Goal: Download file/media

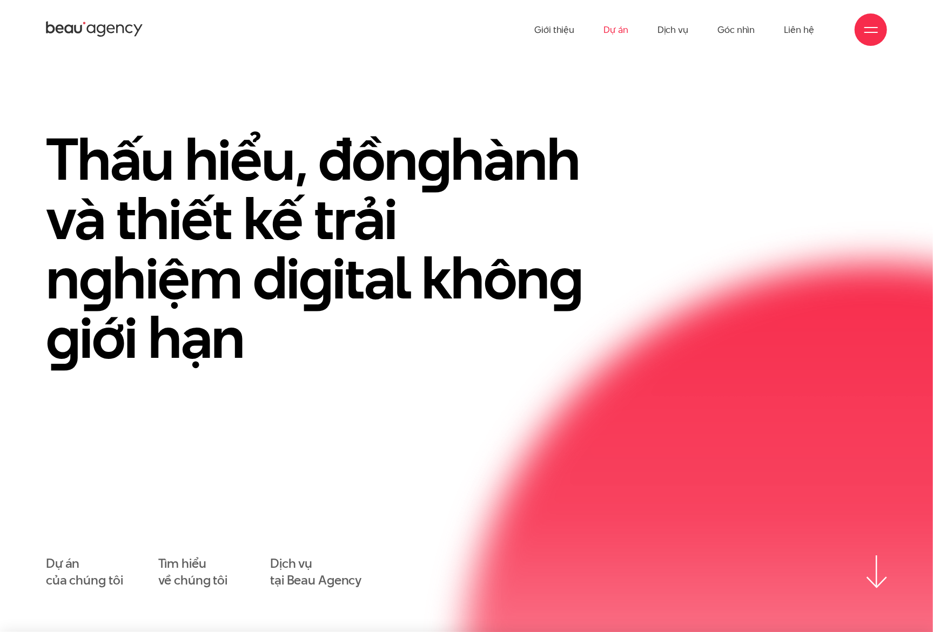
click at [625, 30] on link "Dự án" at bounding box center [615, 29] width 25 height 59
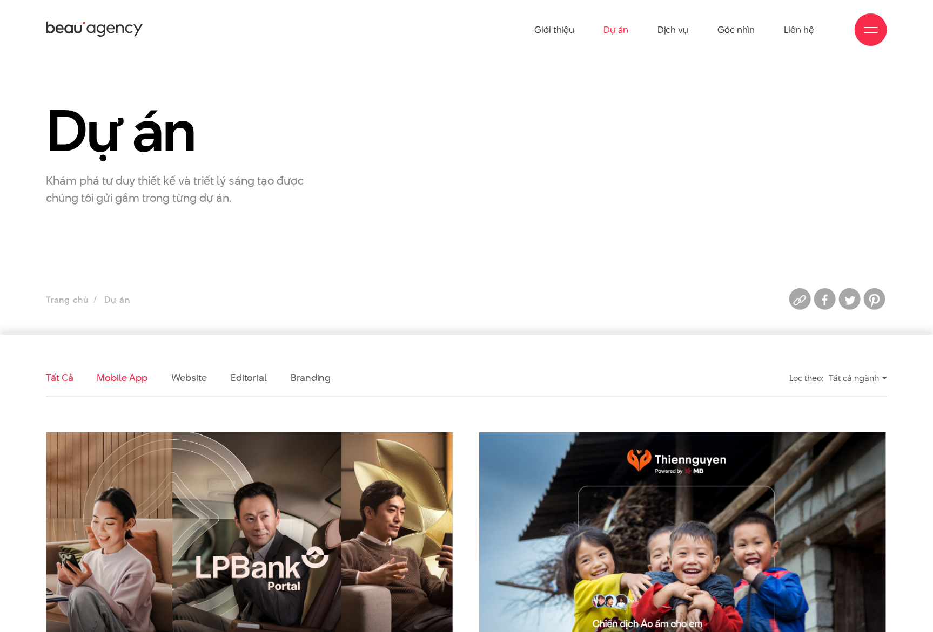
click at [136, 380] on link "Mobile app" at bounding box center [122, 377] width 50 height 13
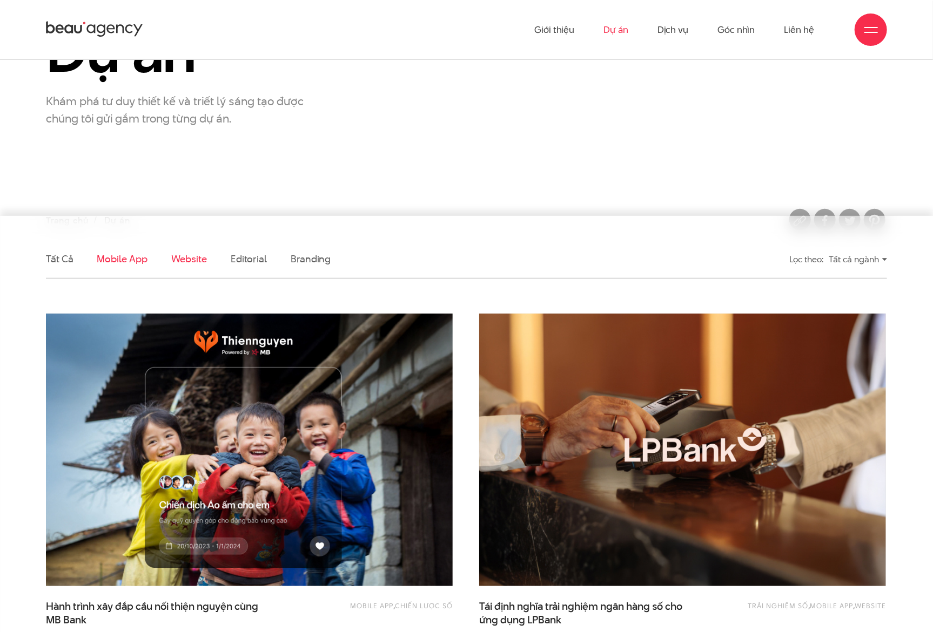
click at [171, 257] on link "Website" at bounding box center [189, 258] width 36 height 13
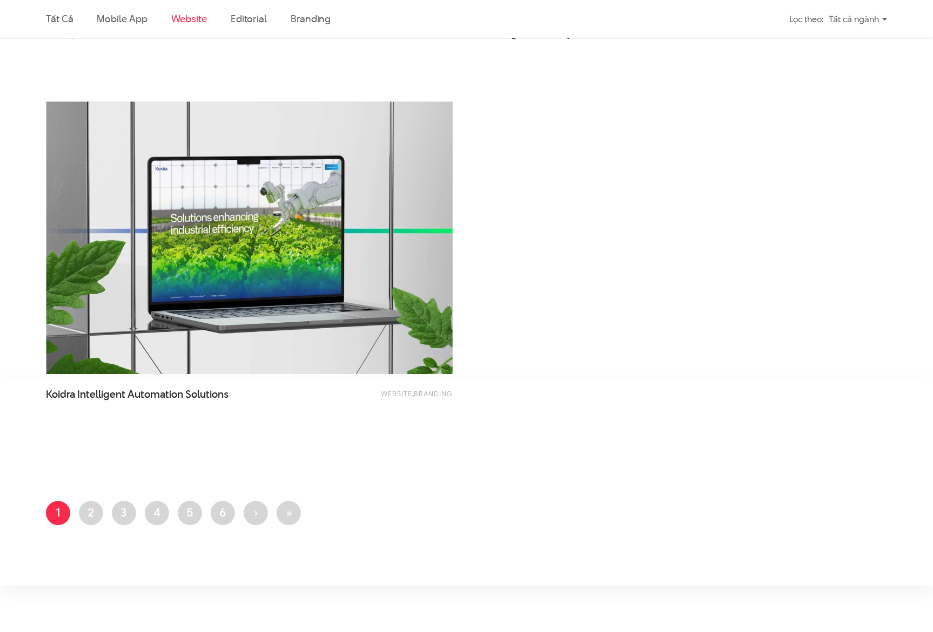
scroll to position [1959, 0]
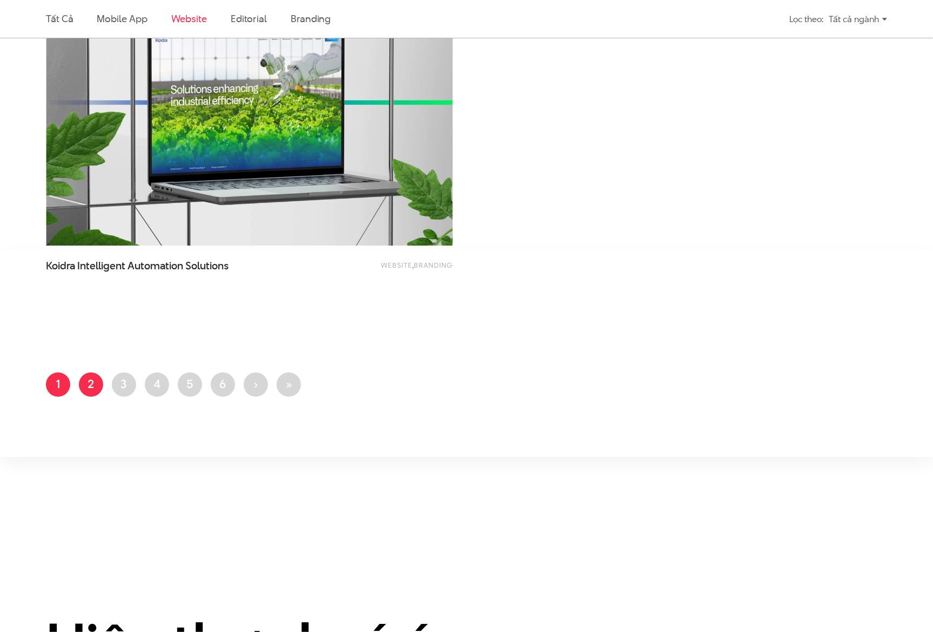
click at [100, 383] on link "Trang 2" at bounding box center [91, 385] width 24 height 24
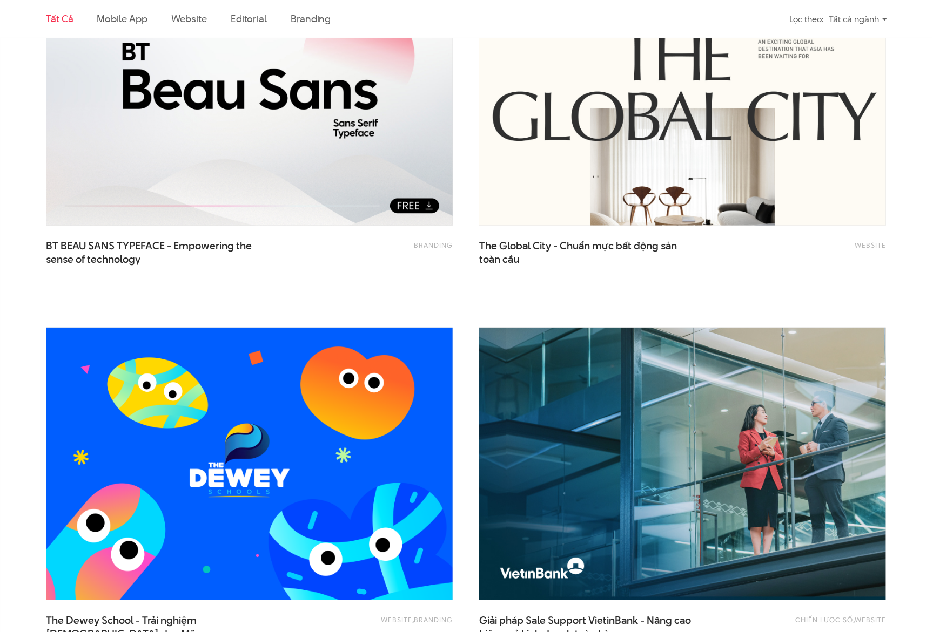
scroll to position [320, 0]
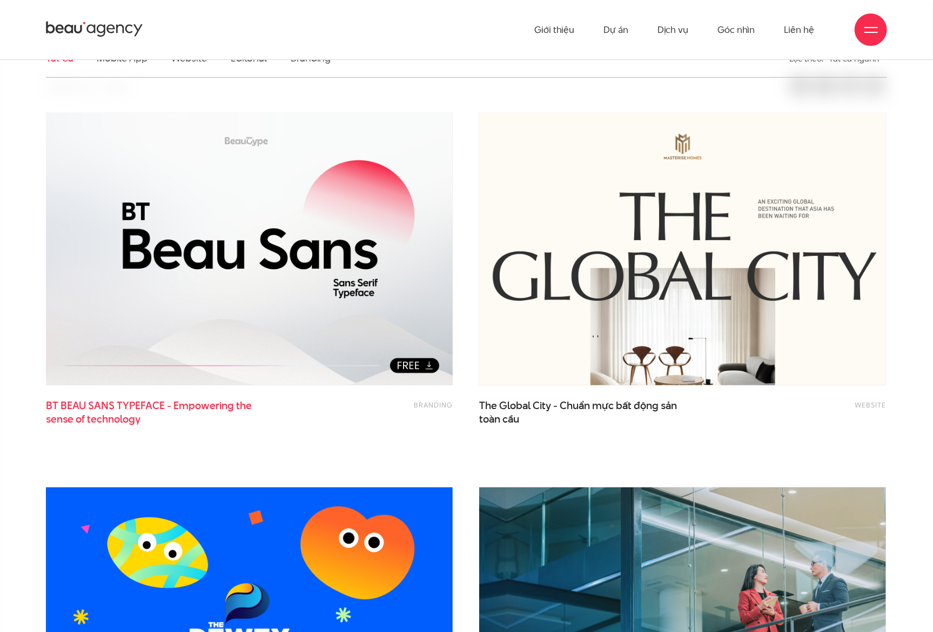
click at [138, 407] on span "BT BEAU SANS TYPEFACE - Empowering the sense of technology" at bounding box center [154, 412] width 216 height 27
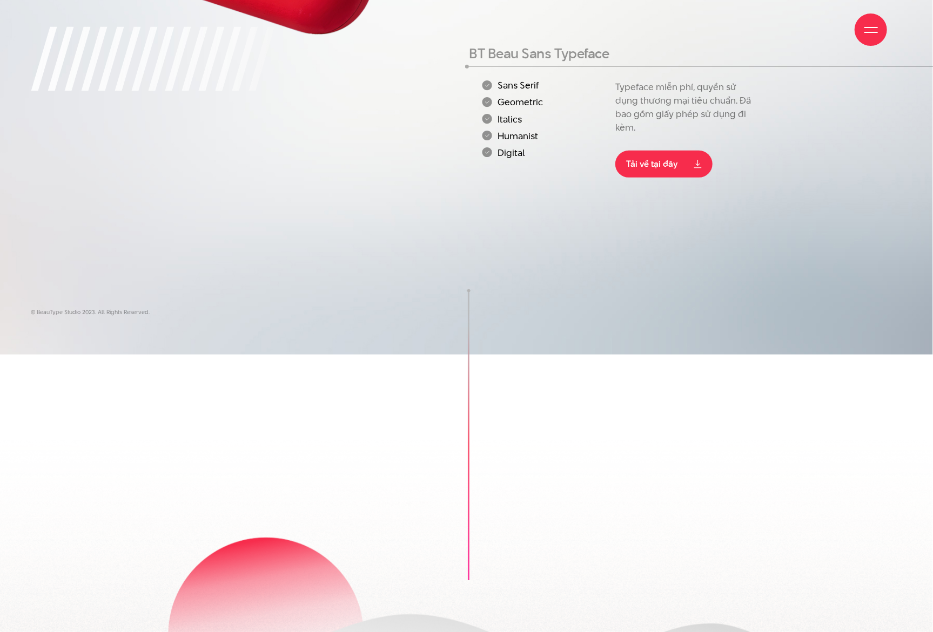
scroll to position [80, 0]
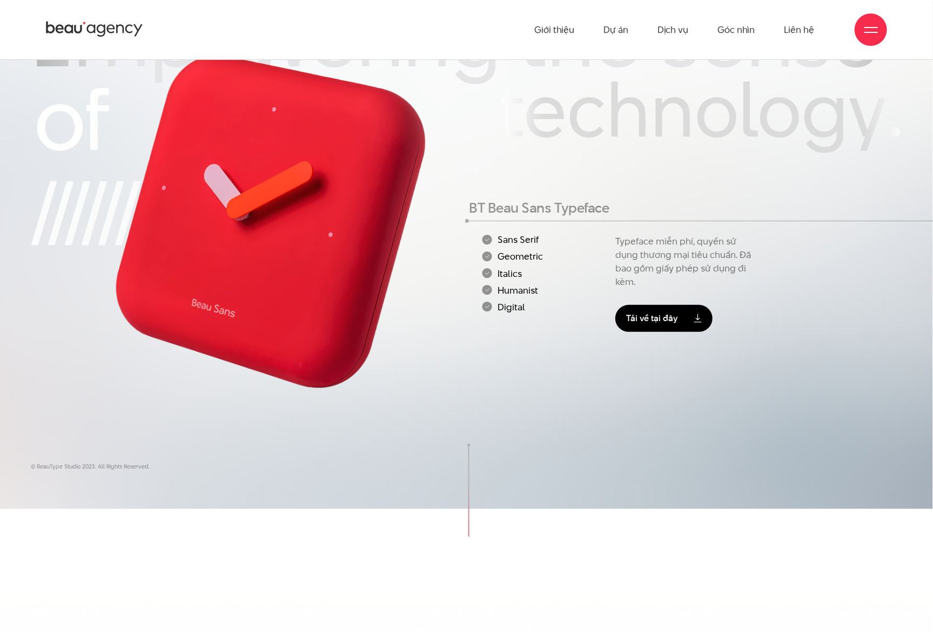
click at [672, 311] on link "Tải về tại đây" at bounding box center [663, 318] width 97 height 27
